Goal: Task Accomplishment & Management: Manage account settings

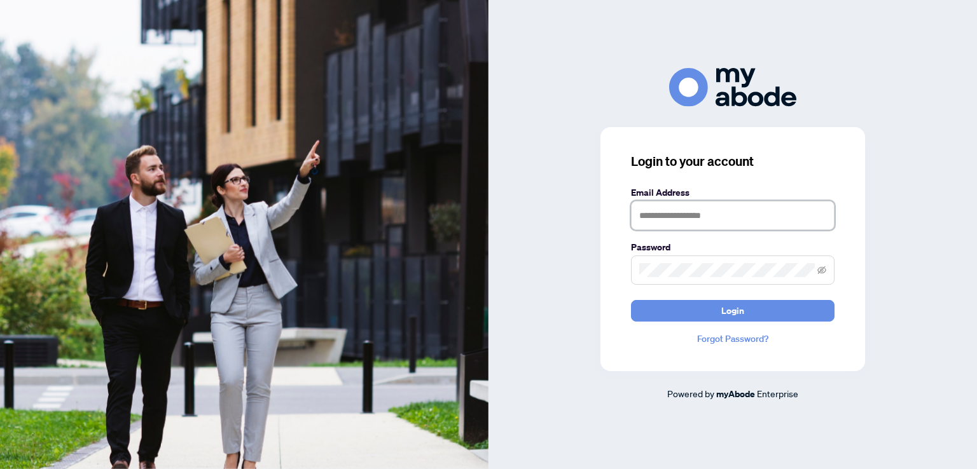
click at [693, 214] on input "text" at bounding box center [733, 215] width 204 height 29
type input "**********"
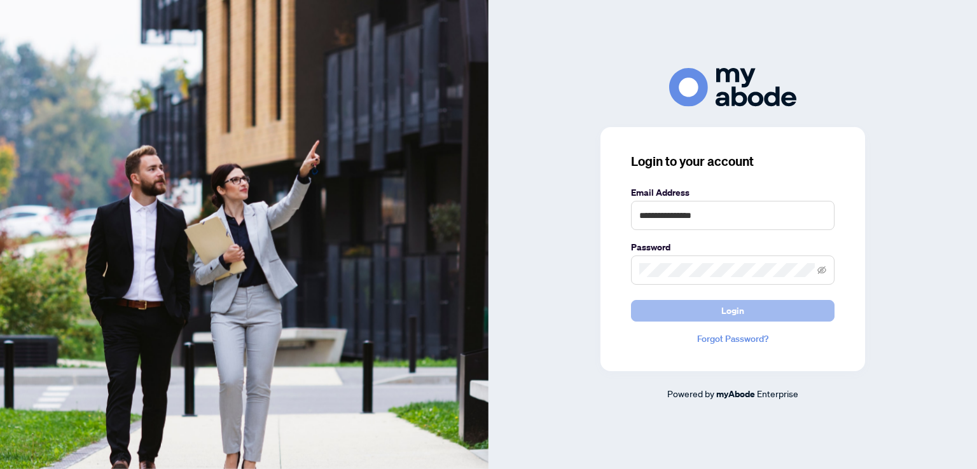
click at [745, 319] on button "Login" at bounding box center [733, 311] width 204 height 22
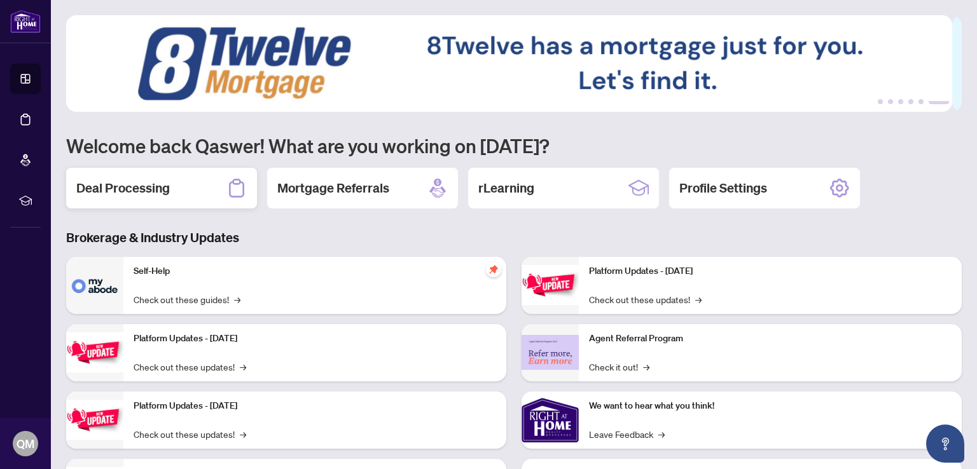
click at [125, 186] on h2 "Deal Processing" at bounding box center [123, 188] width 94 height 18
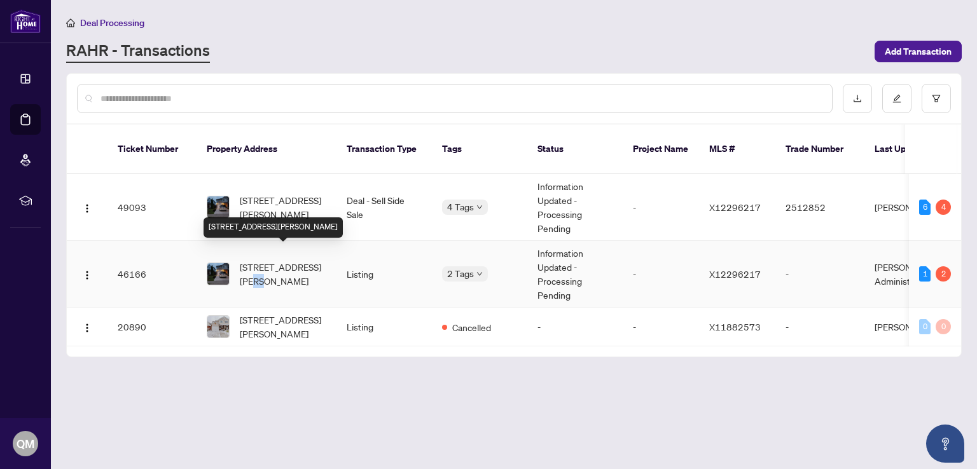
click at [262, 265] on span "[STREET_ADDRESS][PERSON_NAME]" at bounding box center [283, 274] width 87 height 28
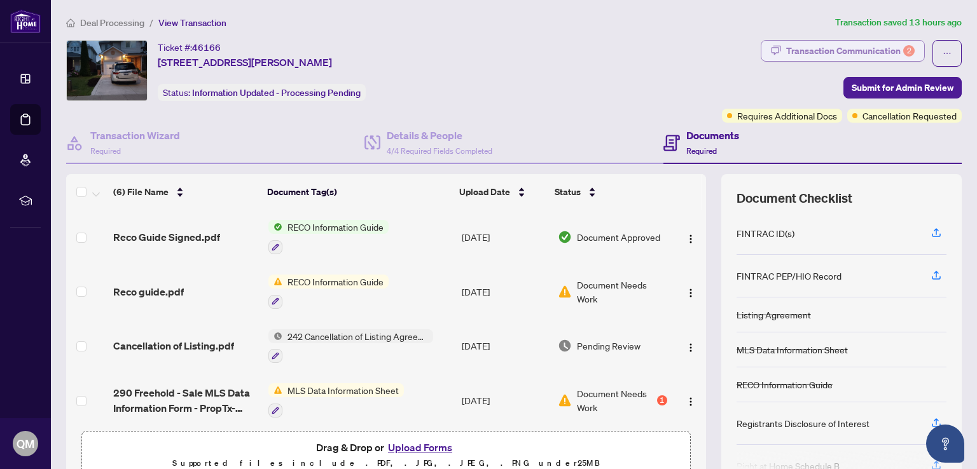
click at [845, 47] on div "Transaction Communication 2" at bounding box center [850, 51] width 128 height 20
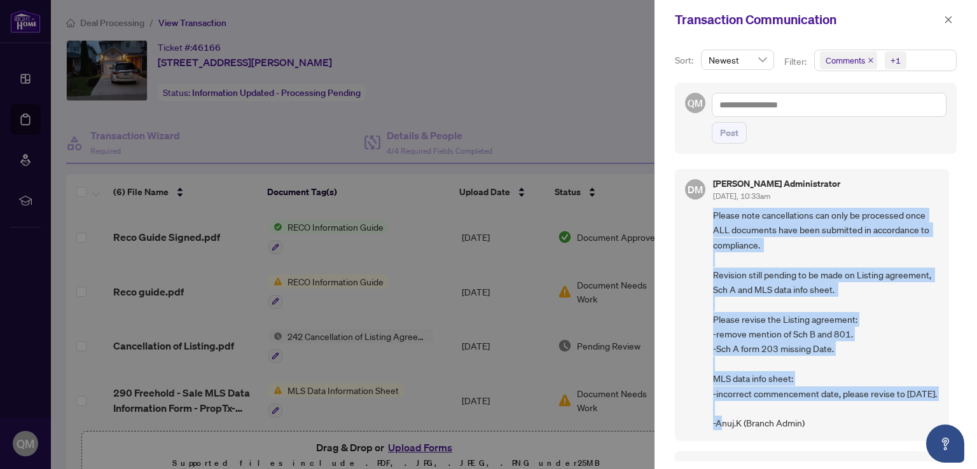
drag, startPoint x: 710, startPoint y: 212, endPoint x: 775, endPoint y: 375, distance: 175.3
click at [823, 408] on div "DM [PERSON_NAME] Administrator [DATE], 10:33am Please note cancellations can on…" at bounding box center [812, 305] width 274 height 272
copy span "Please note cancellations can only be processed once ALL documents have been su…"
click at [949, 25] on span "button" at bounding box center [948, 20] width 9 height 20
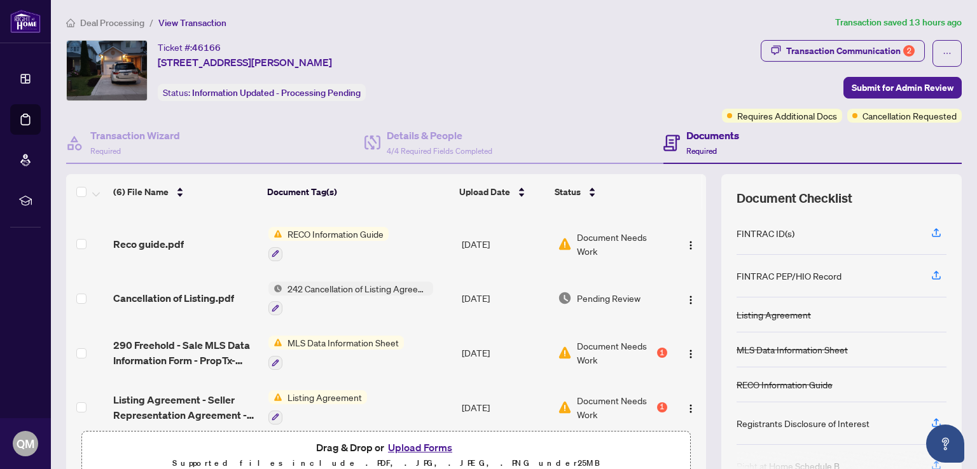
scroll to position [113, 0]
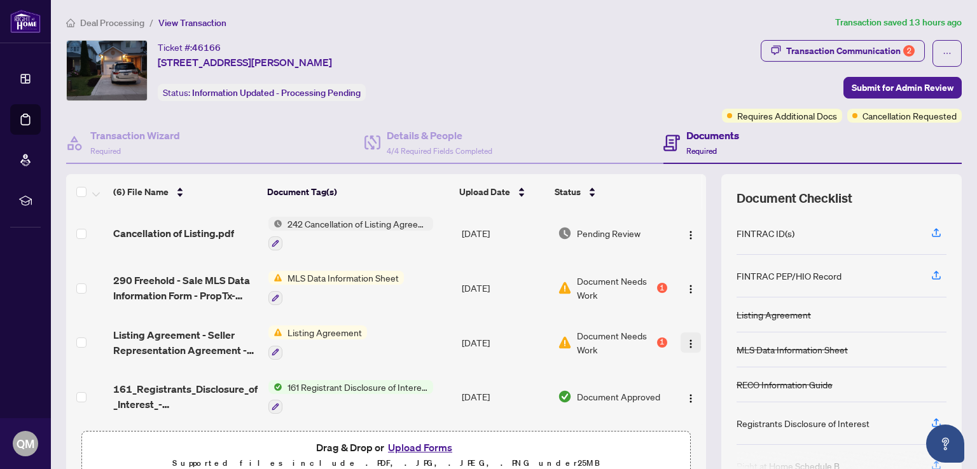
click at [686, 342] on img "button" at bounding box center [691, 344] width 10 height 10
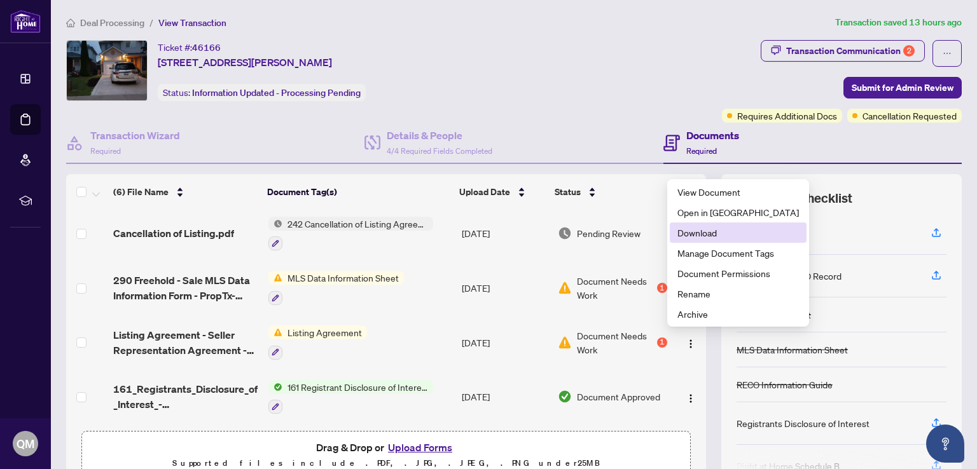
click at [688, 237] on span "Download" at bounding box center [737, 233] width 121 height 14
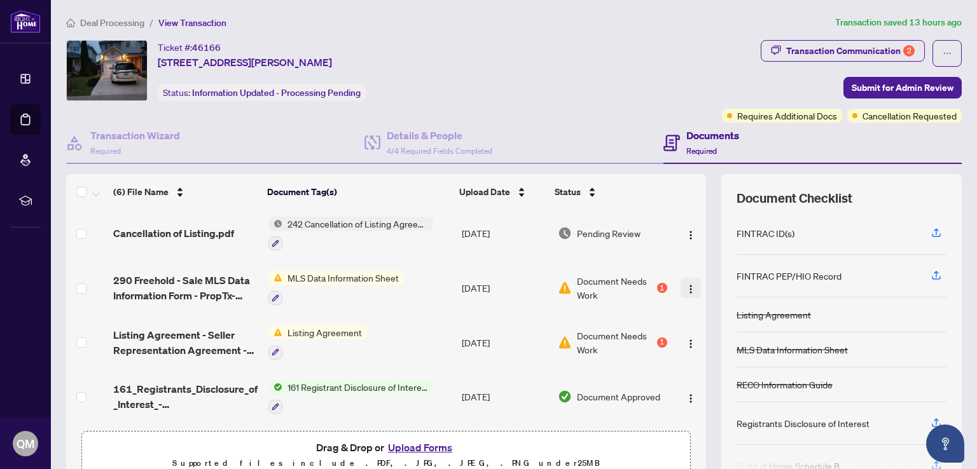
click at [686, 288] on img "button" at bounding box center [691, 289] width 10 height 10
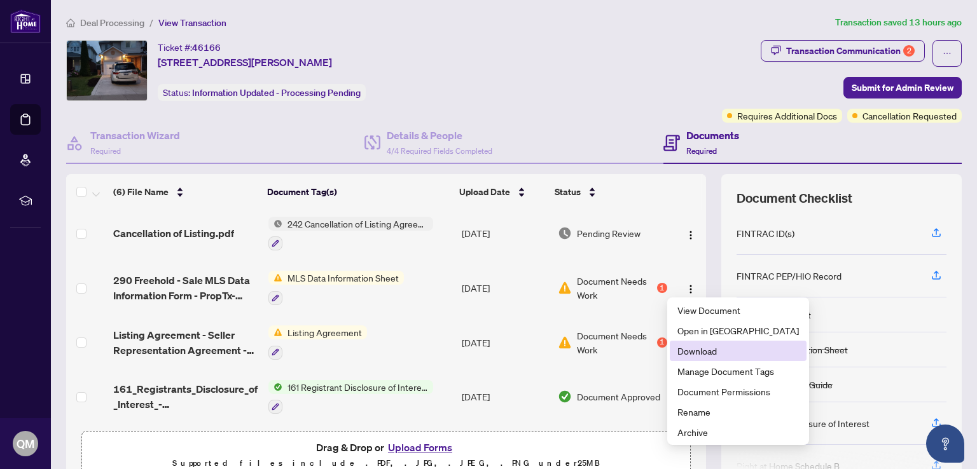
click at [676, 348] on li "Download" at bounding box center [738, 351] width 137 height 20
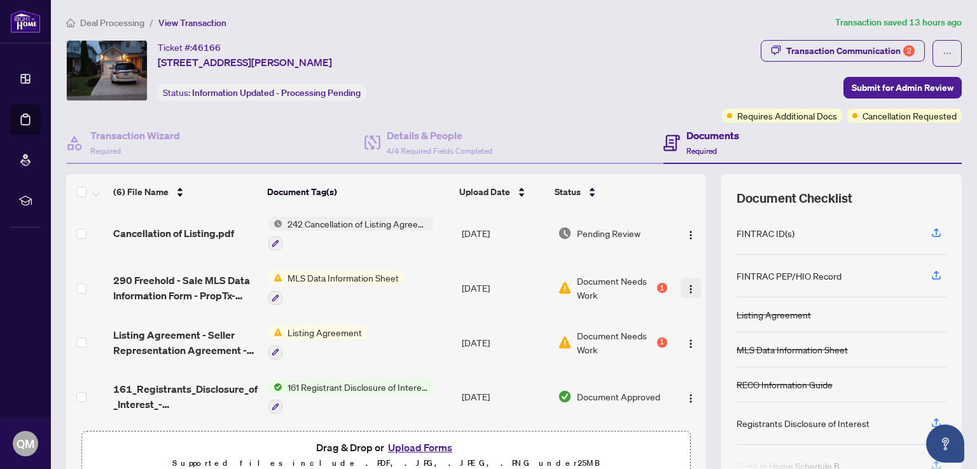
click at [686, 284] on img "button" at bounding box center [691, 289] width 10 height 10
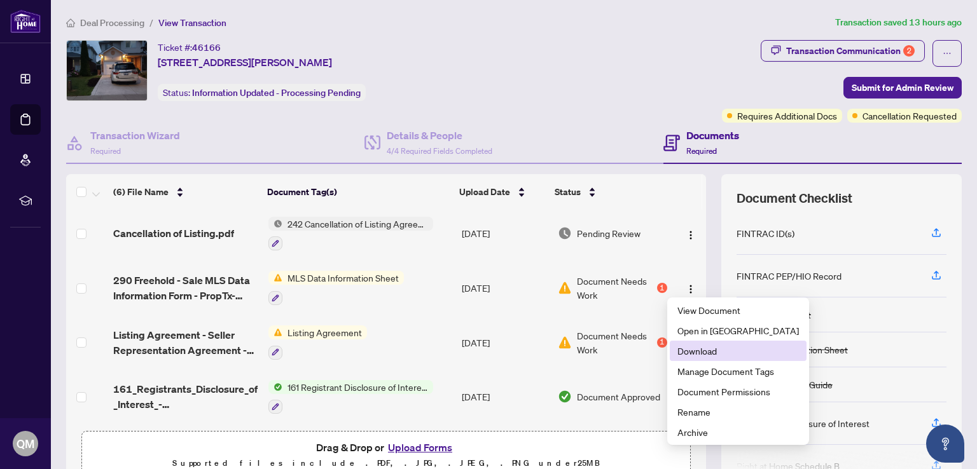
click at [674, 354] on li "Download" at bounding box center [738, 351] width 137 height 20
